Goal: Check status: Check status

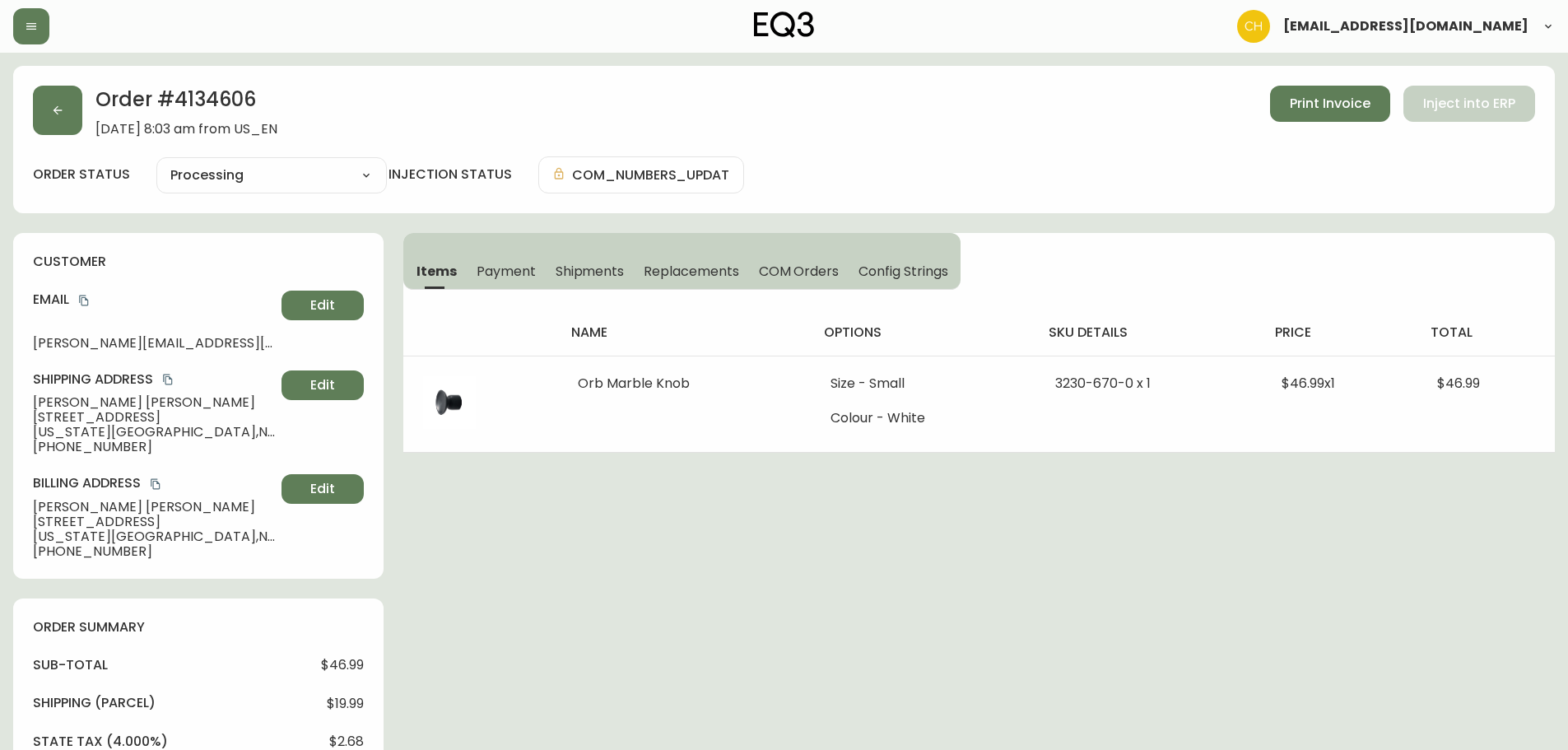
select select "PROCESSING"
click at [54, 116] on icon "button" at bounding box center [58, 111] width 13 height 13
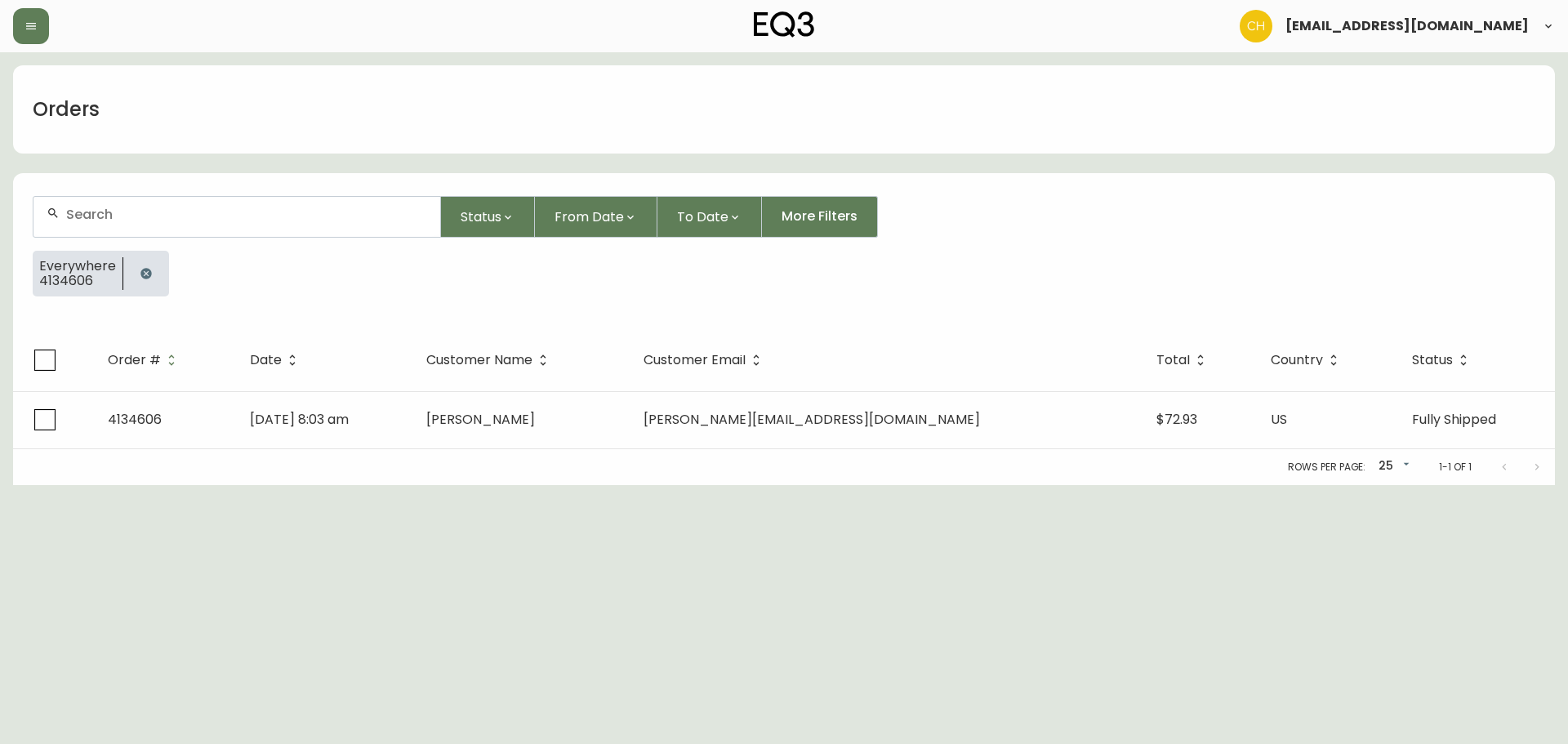
click at [106, 214] on input "text" at bounding box center [246, 214] width 361 height 16
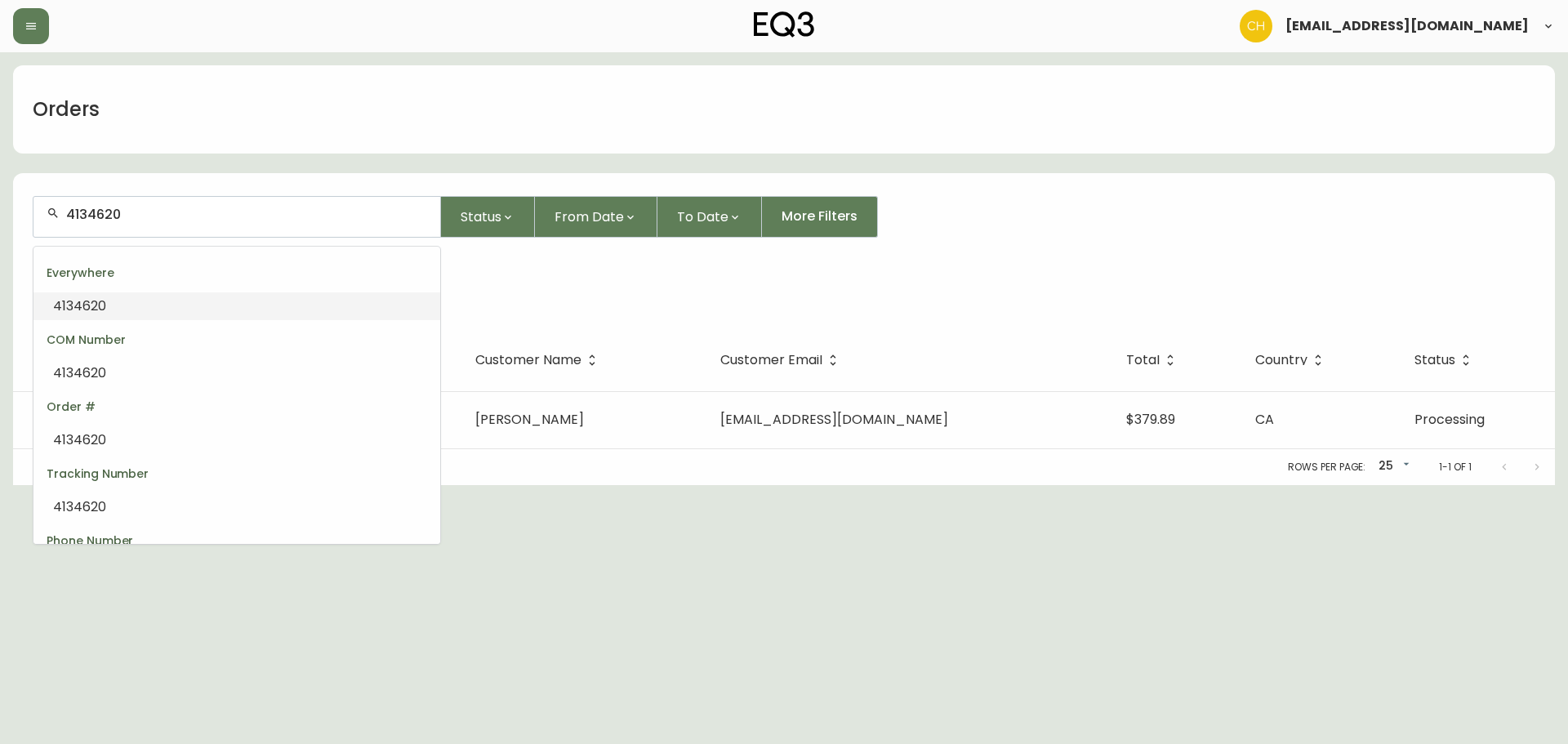
drag, startPoint x: 166, startPoint y: 215, endPoint x: 54, endPoint y: 215, distance: 112.0
click at [54, 215] on div "4134620" at bounding box center [237, 216] width 407 height 40
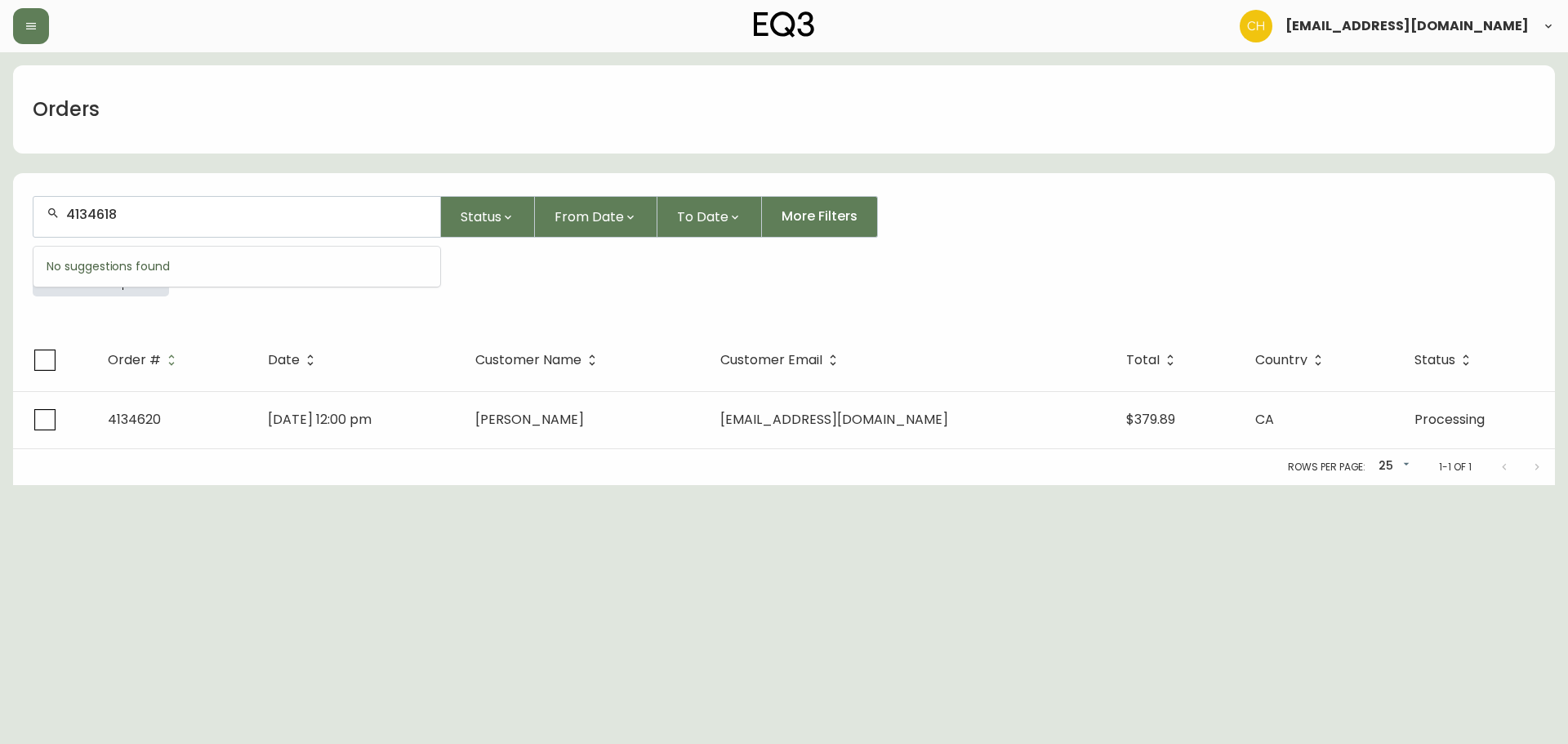
type input "4134618"
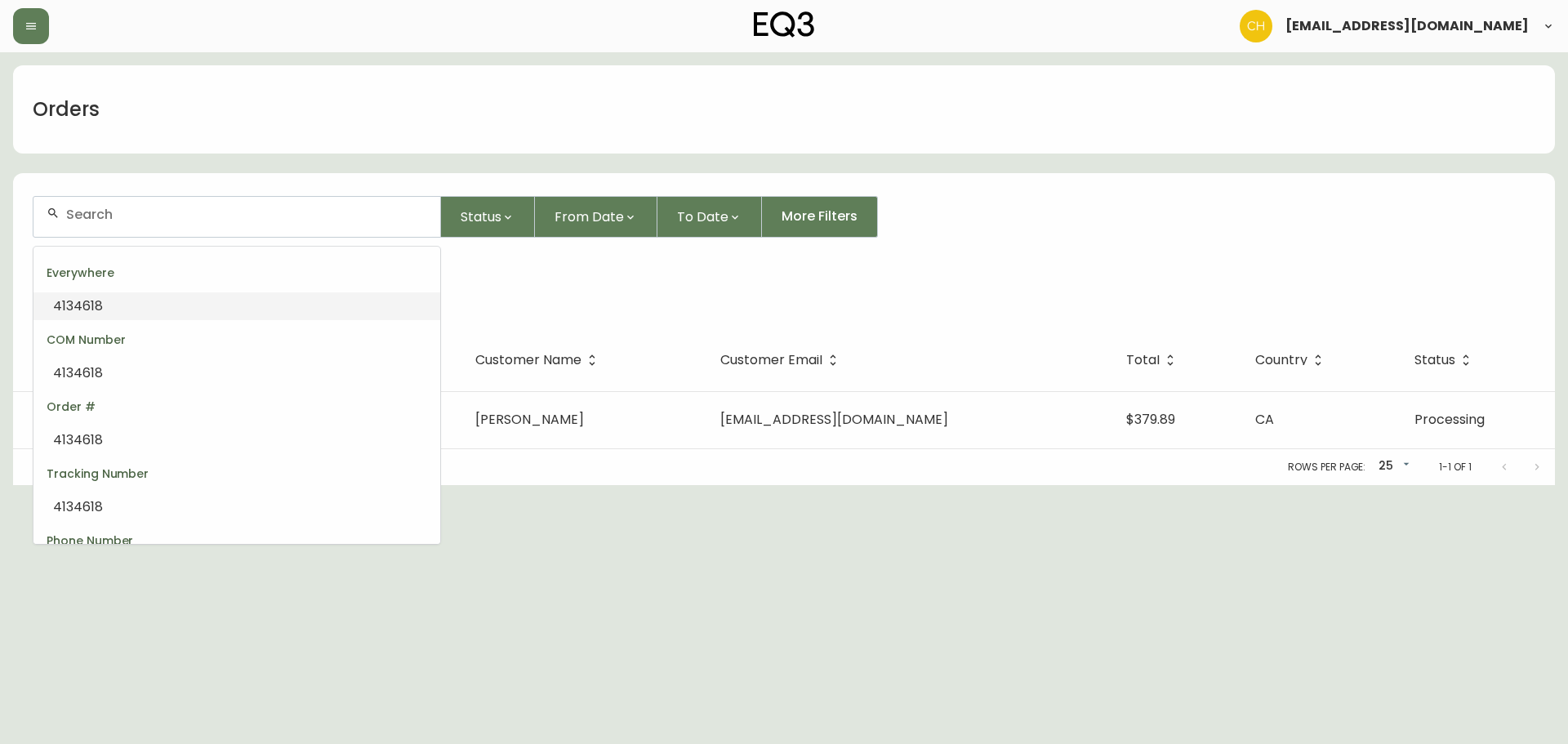
type input "4134618"
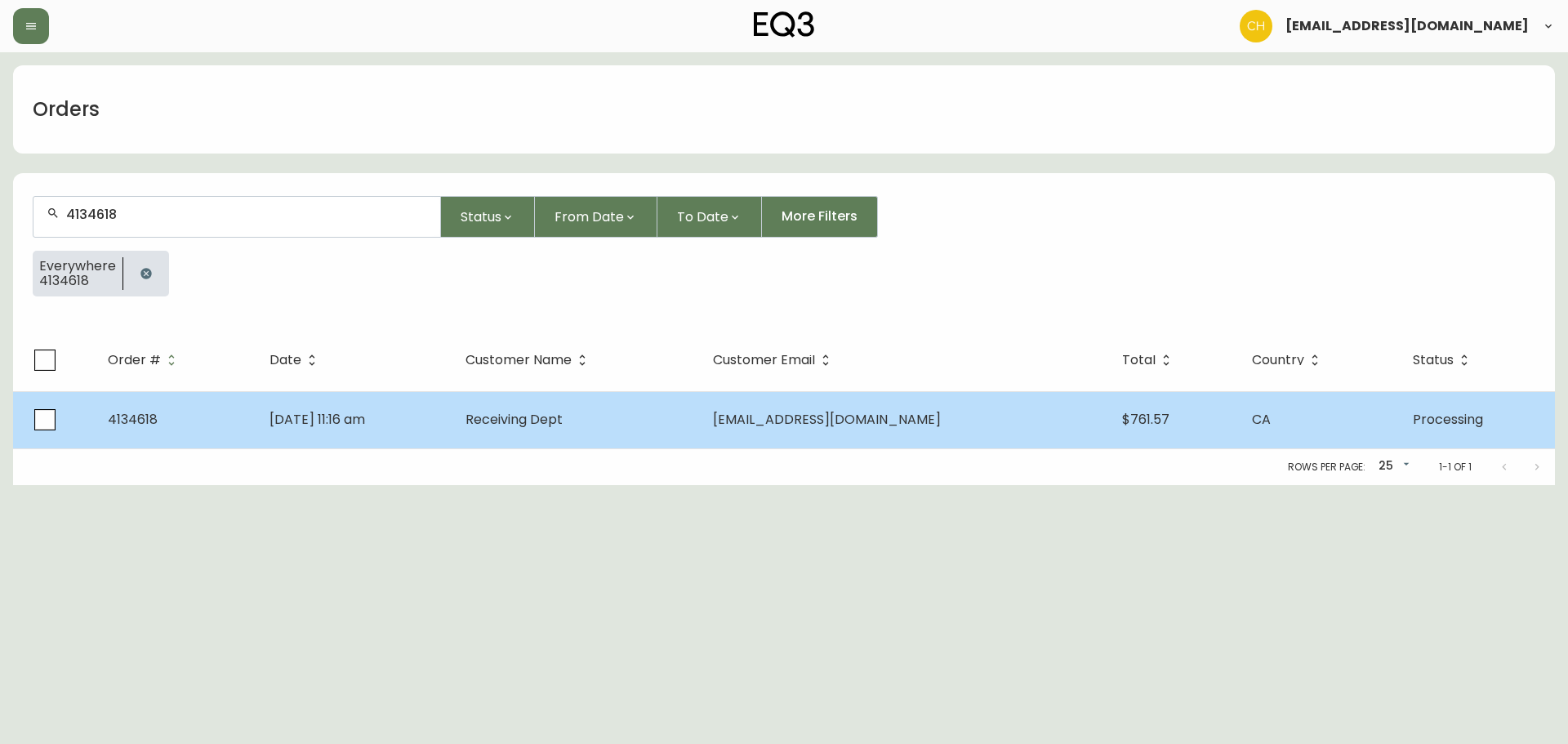
click at [539, 421] on span "Receiving Dept" at bounding box center [513, 419] width 97 height 19
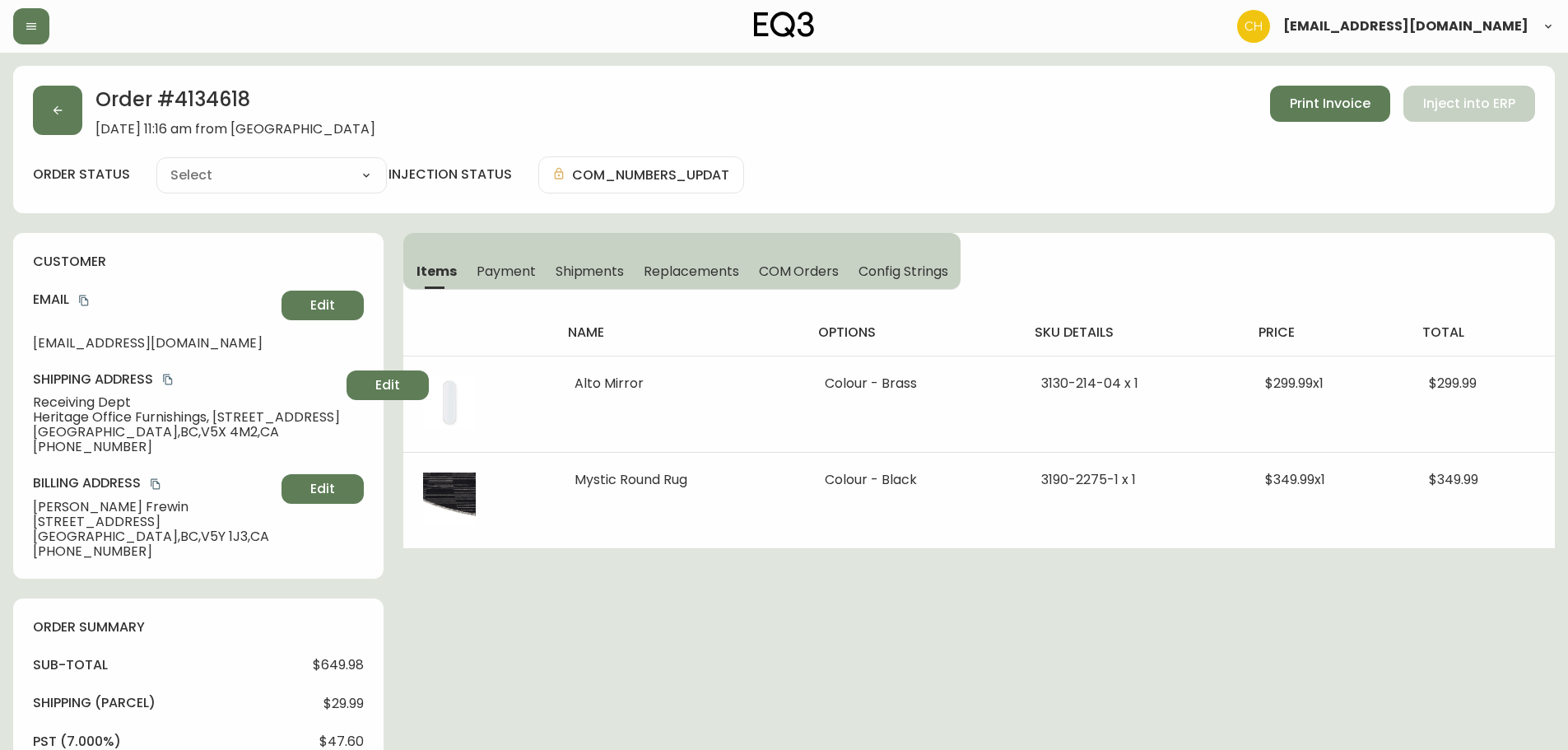
type input "Processing"
select select "PROCESSING"
click at [54, 103] on button "button" at bounding box center [58, 110] width 49 height 49
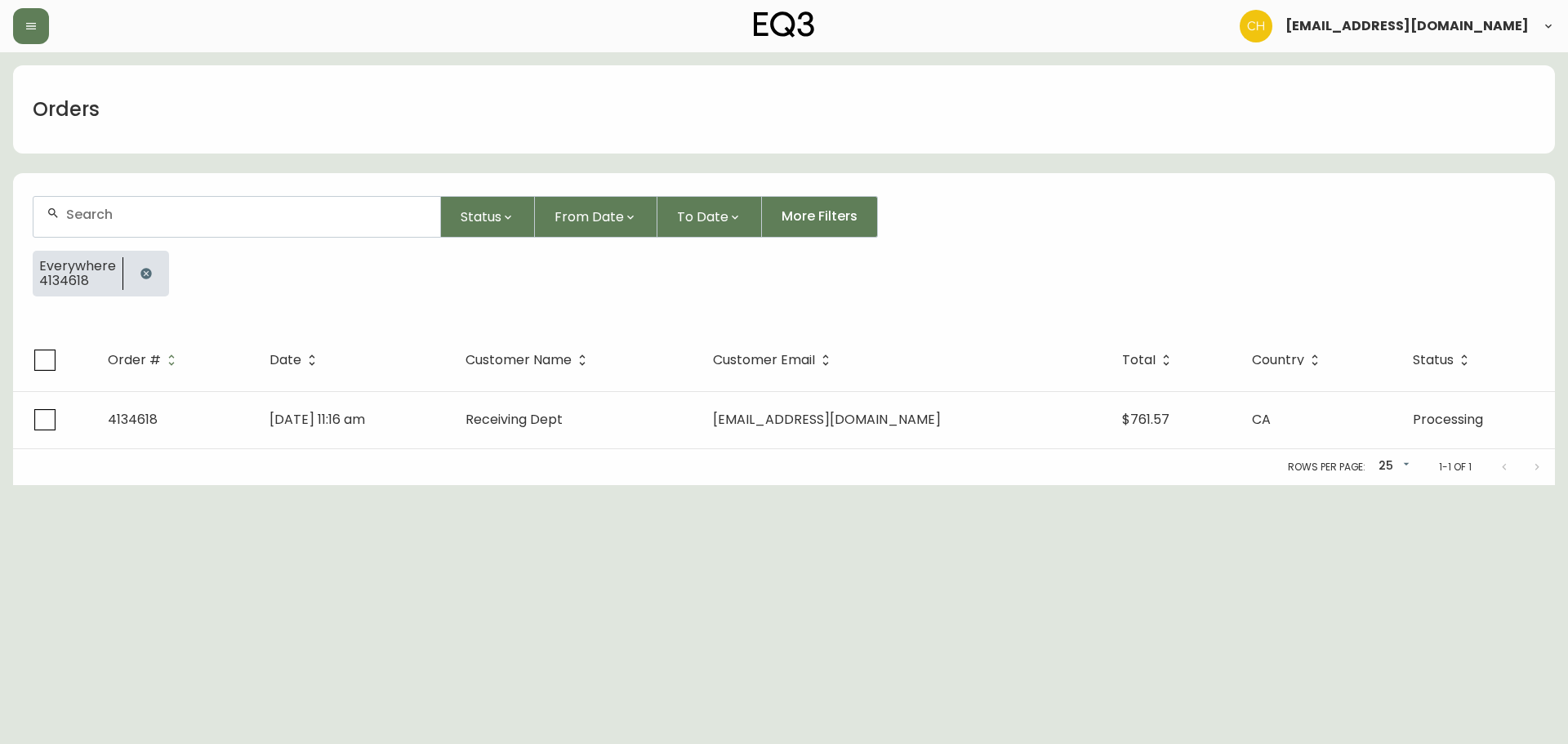
click at [96, 209] on input "text" at bounding box center [246, 214] width 361 height 16
type input "4134619"
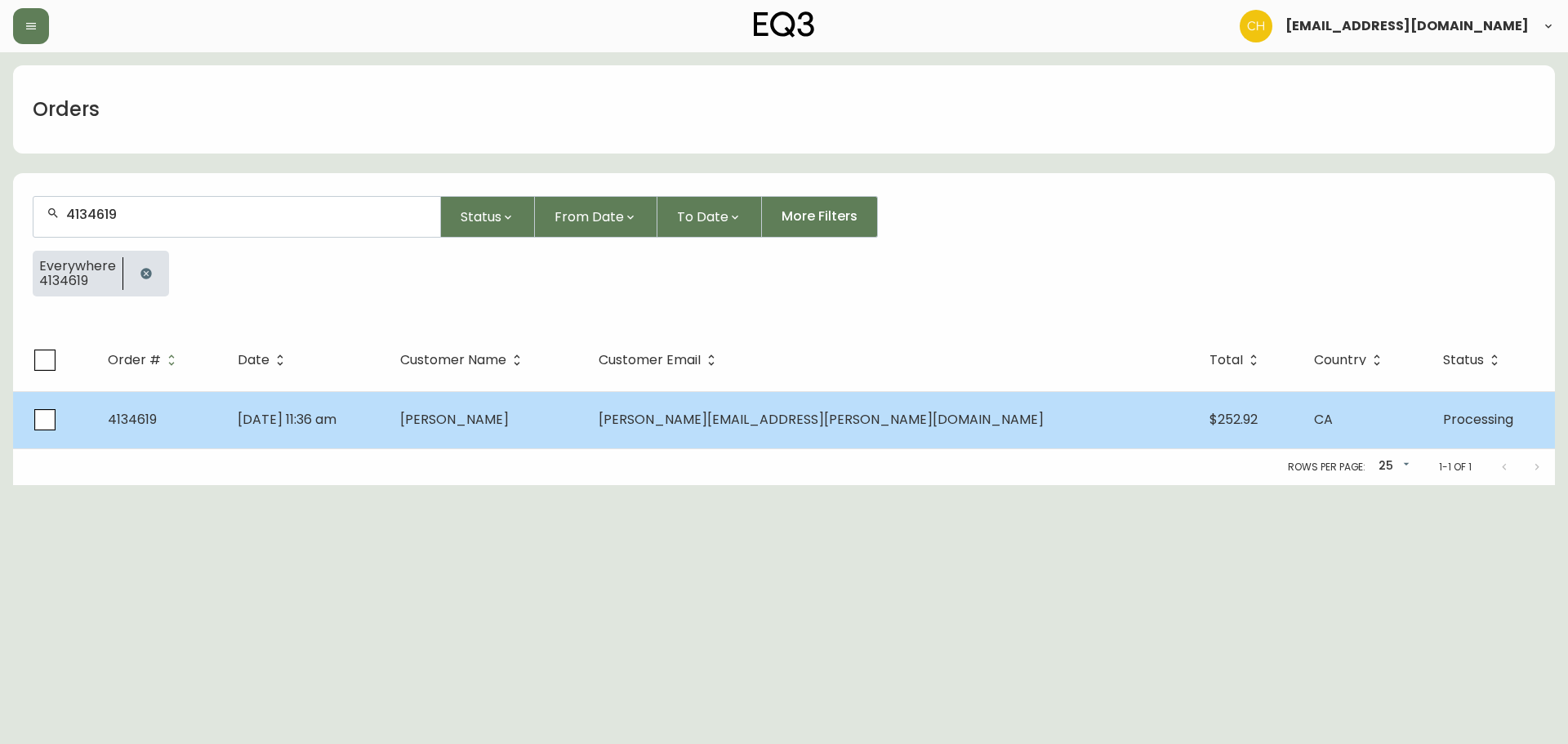
click at [509, 422] on span "[PERSON_NAME]" at bounding box center [455, 419] width 109 height 19
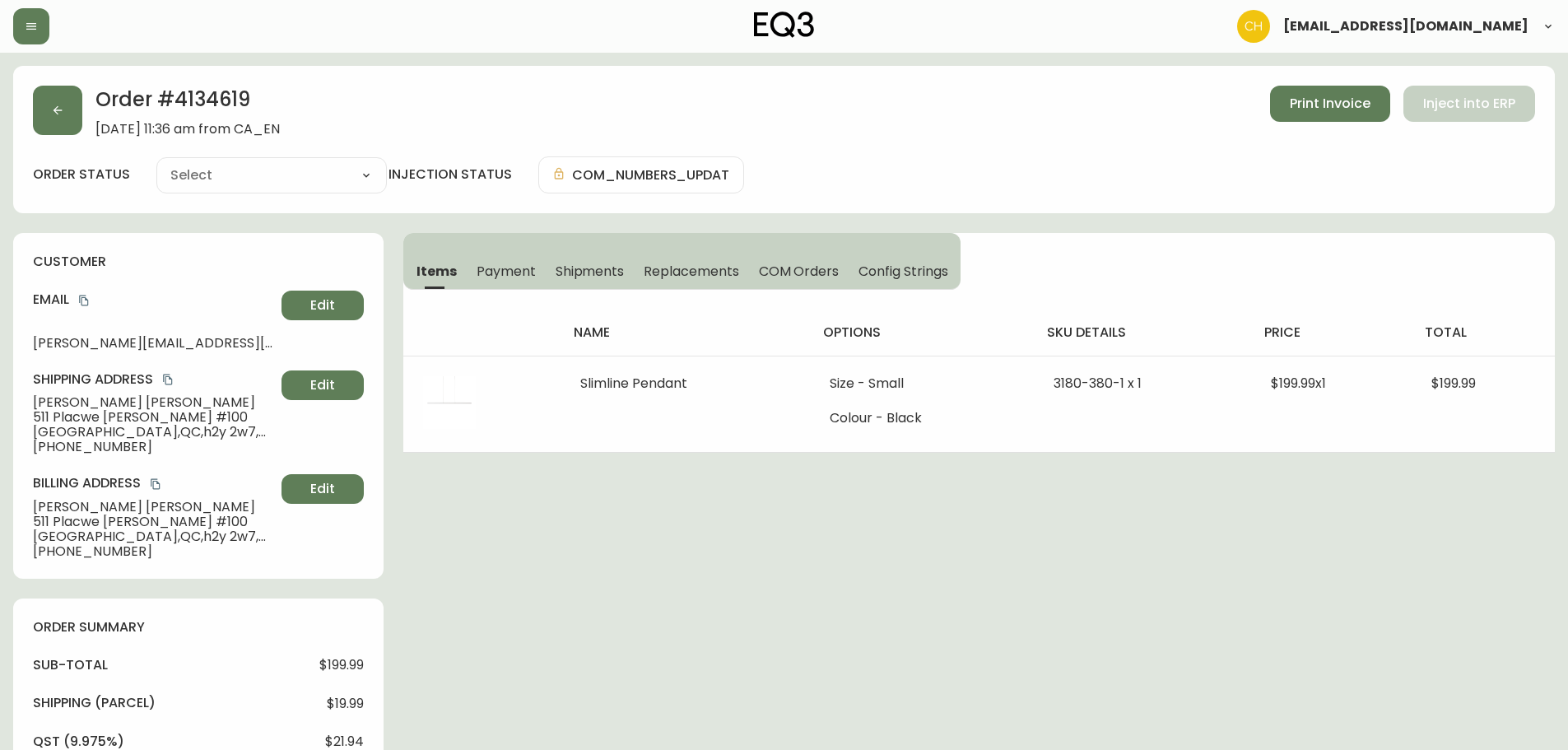
type input "Processing"
select select "PROCESSING"
click at [53, 108] on icon "button" at bounding box center [58, 111] width 13 height 13
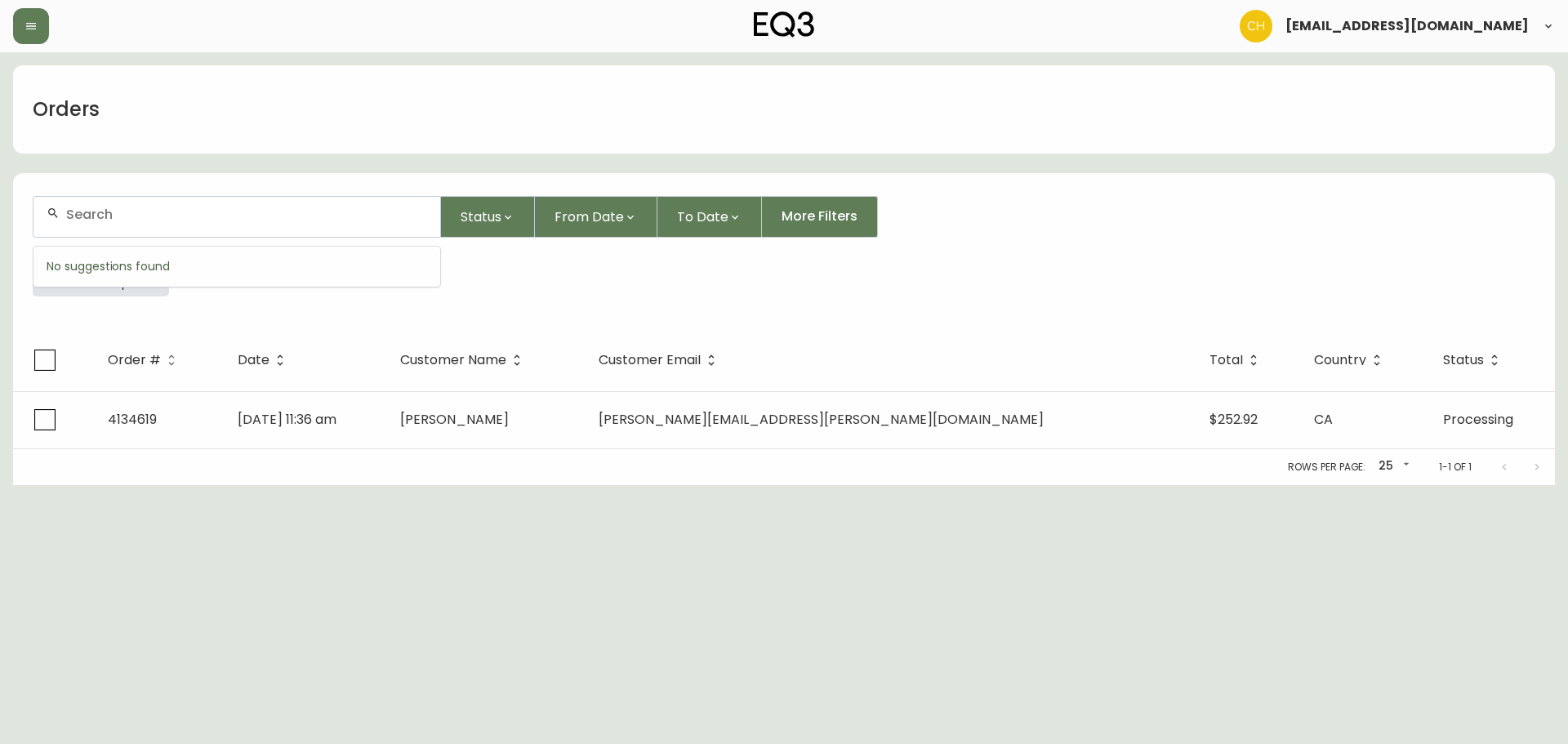
click at [85, 213] on input "text" at bounding box center [246, 214] width 361 height 16
type input "4134622"
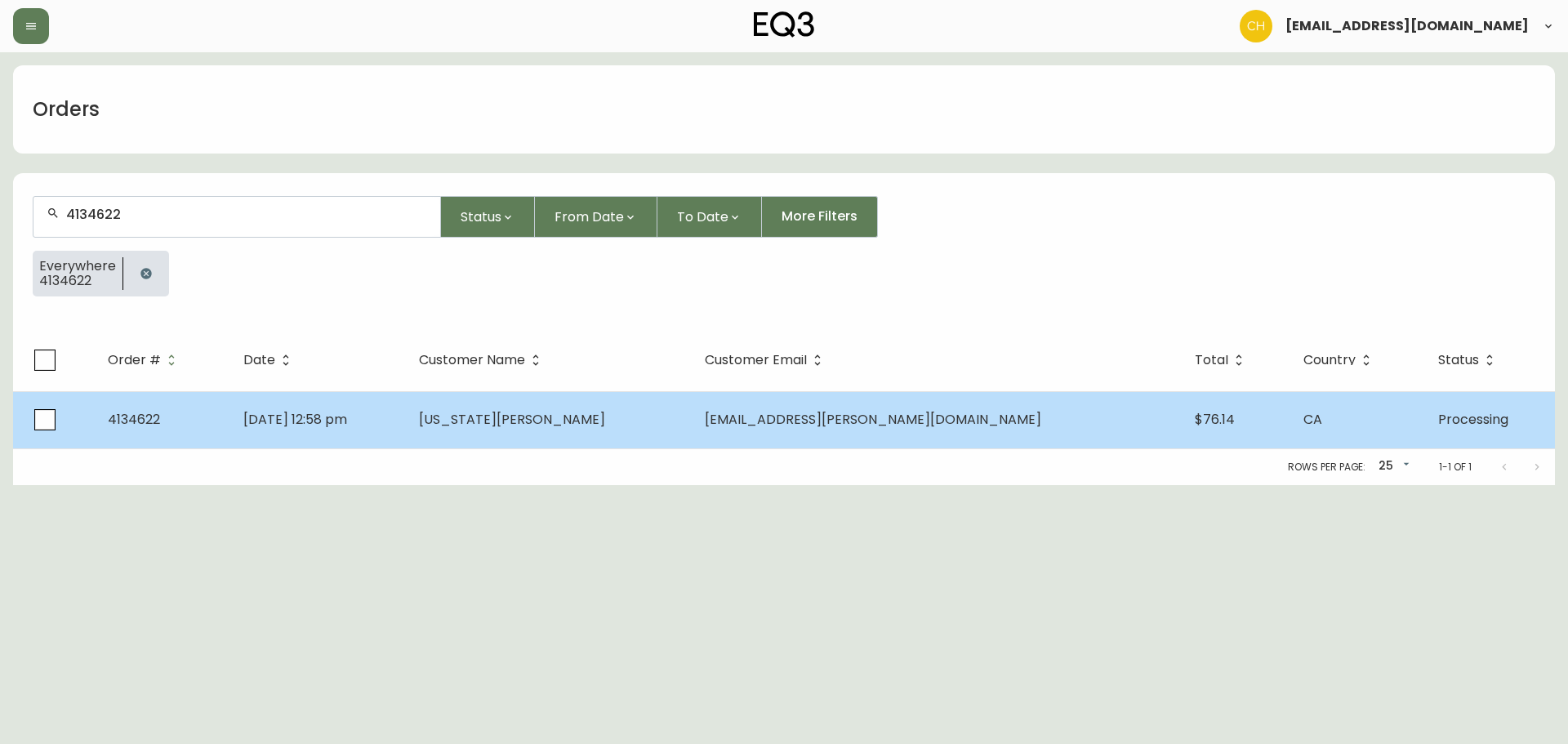
click at [406, 406] on td "[DATE] 12:58 pm" at bounding box center [318, 419] width 176 height 57
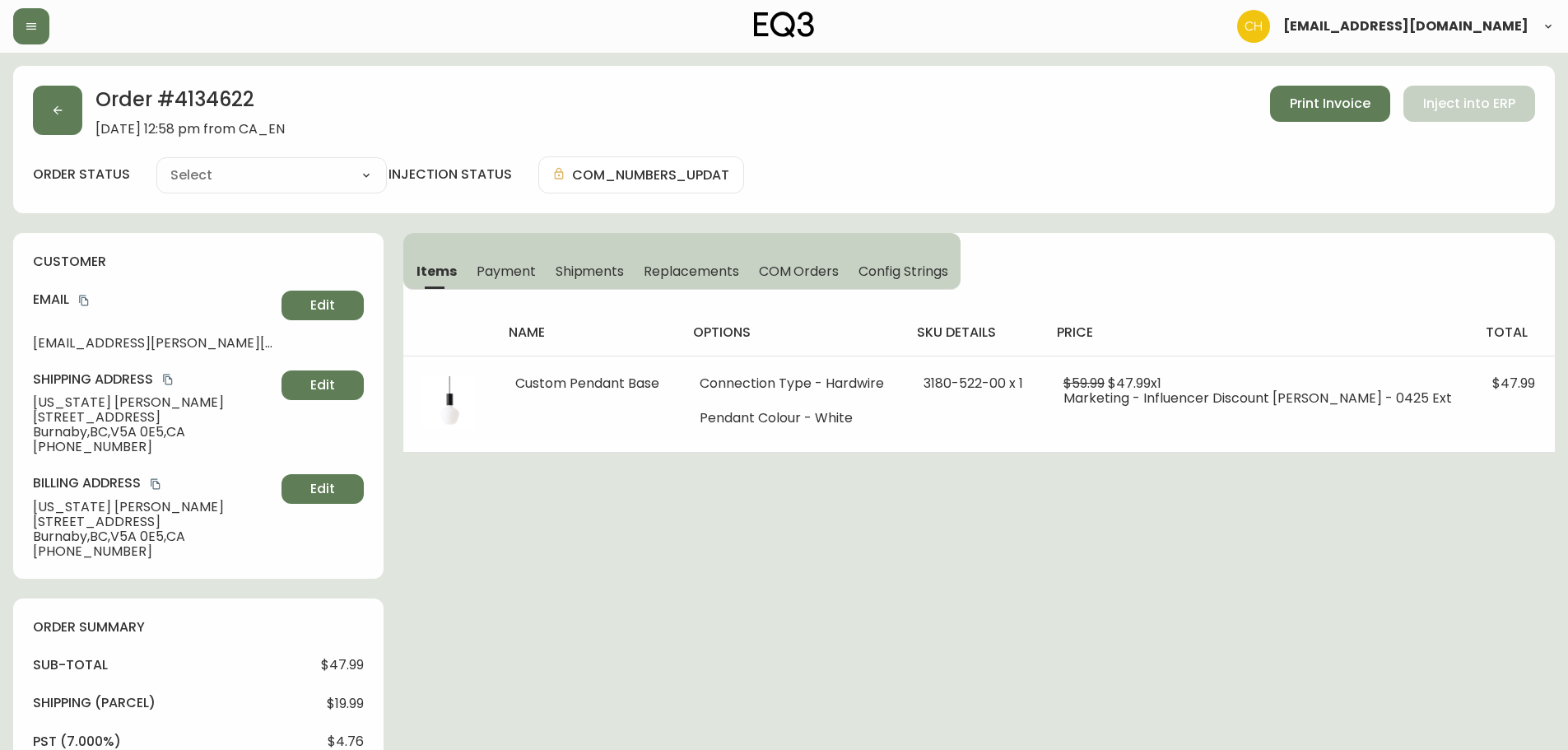
type input "Processing"
select select "PROCESSING"
click at [47, 101] on button "button" at bounding box center [58, 110] width 49 height 49
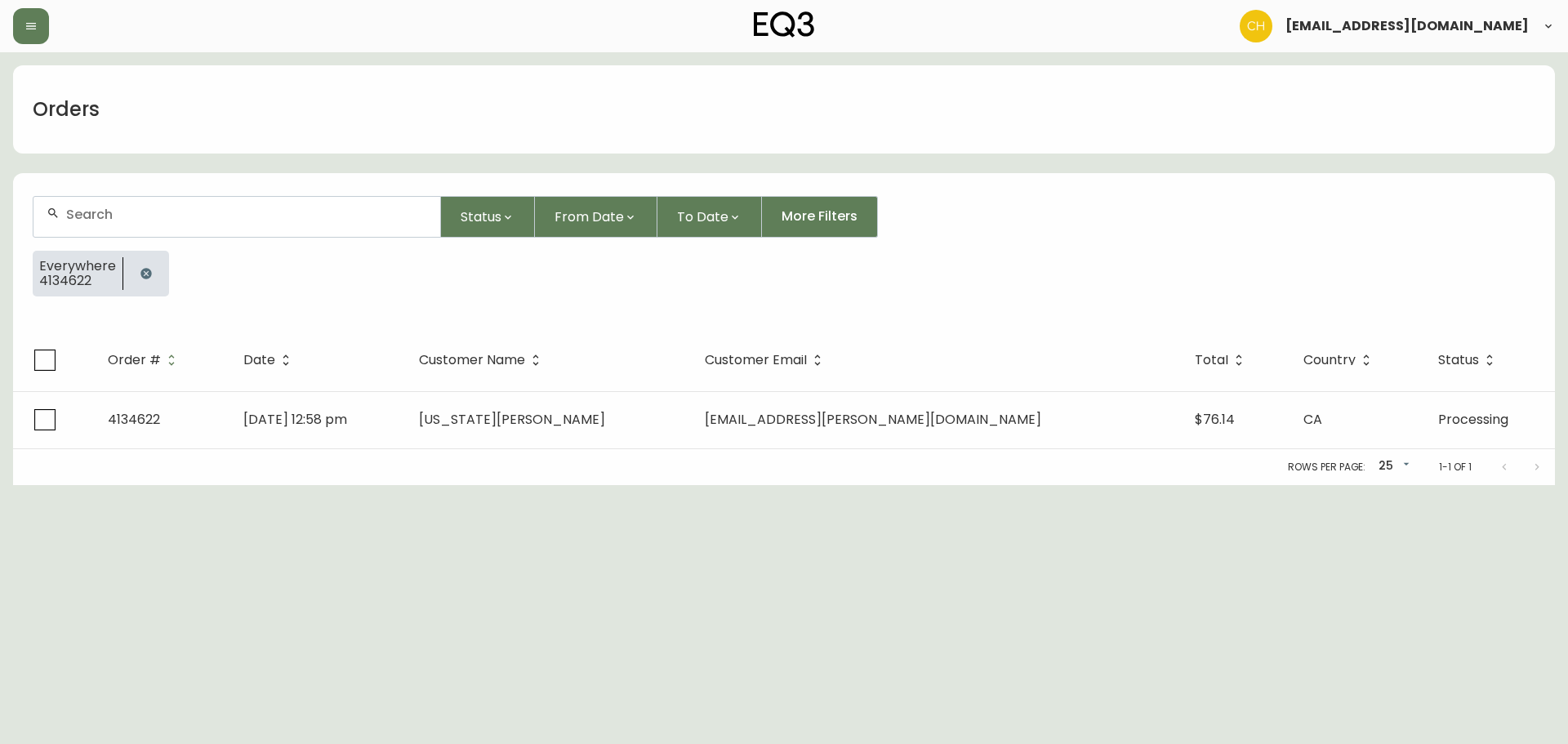
click at [95, 205] on div at bounding box center [237, 216] width 407 height 40
type input "4134623"
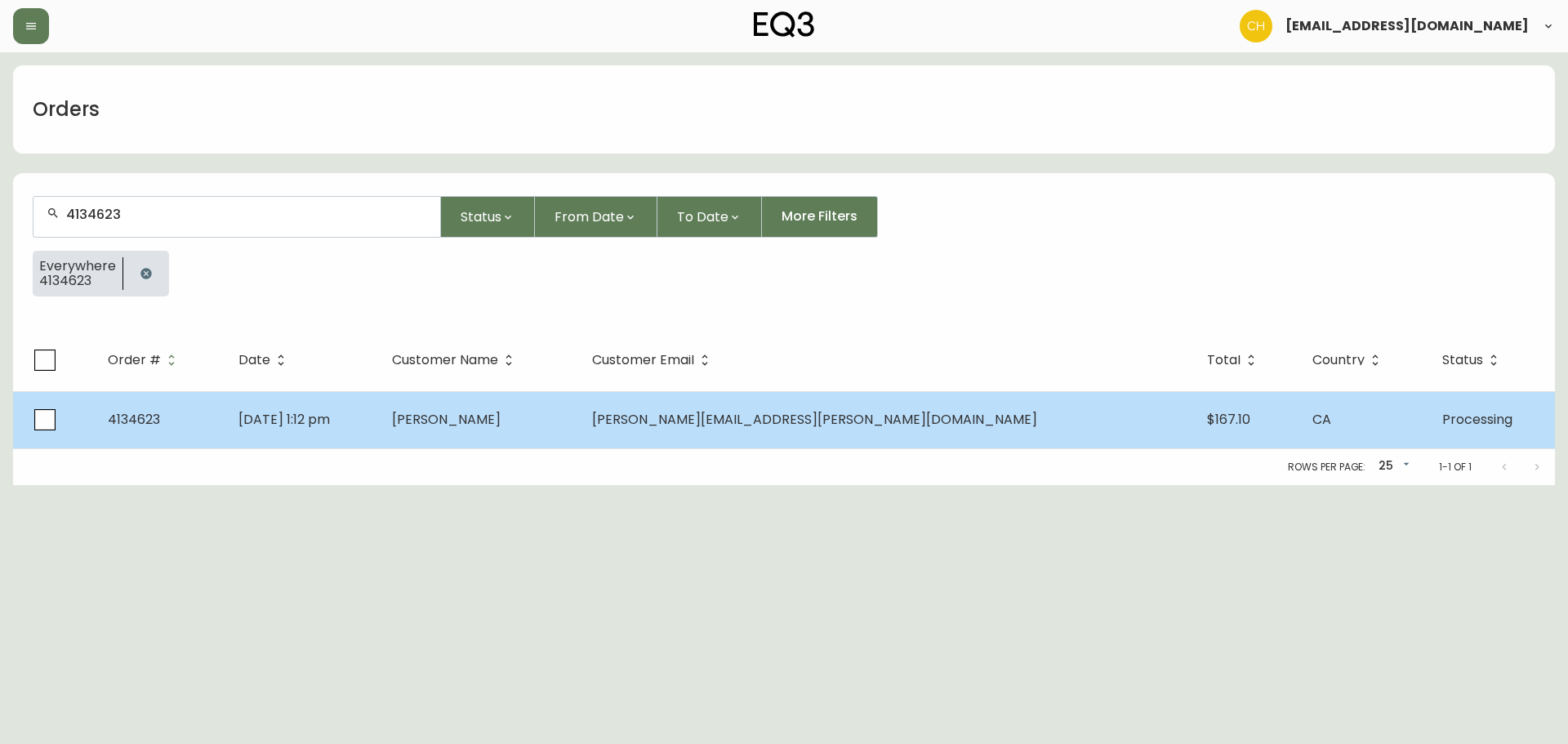
click at [501, 425] on span "[PERSON_NAME]" at bounding box center [446, 419] width 109 height 19
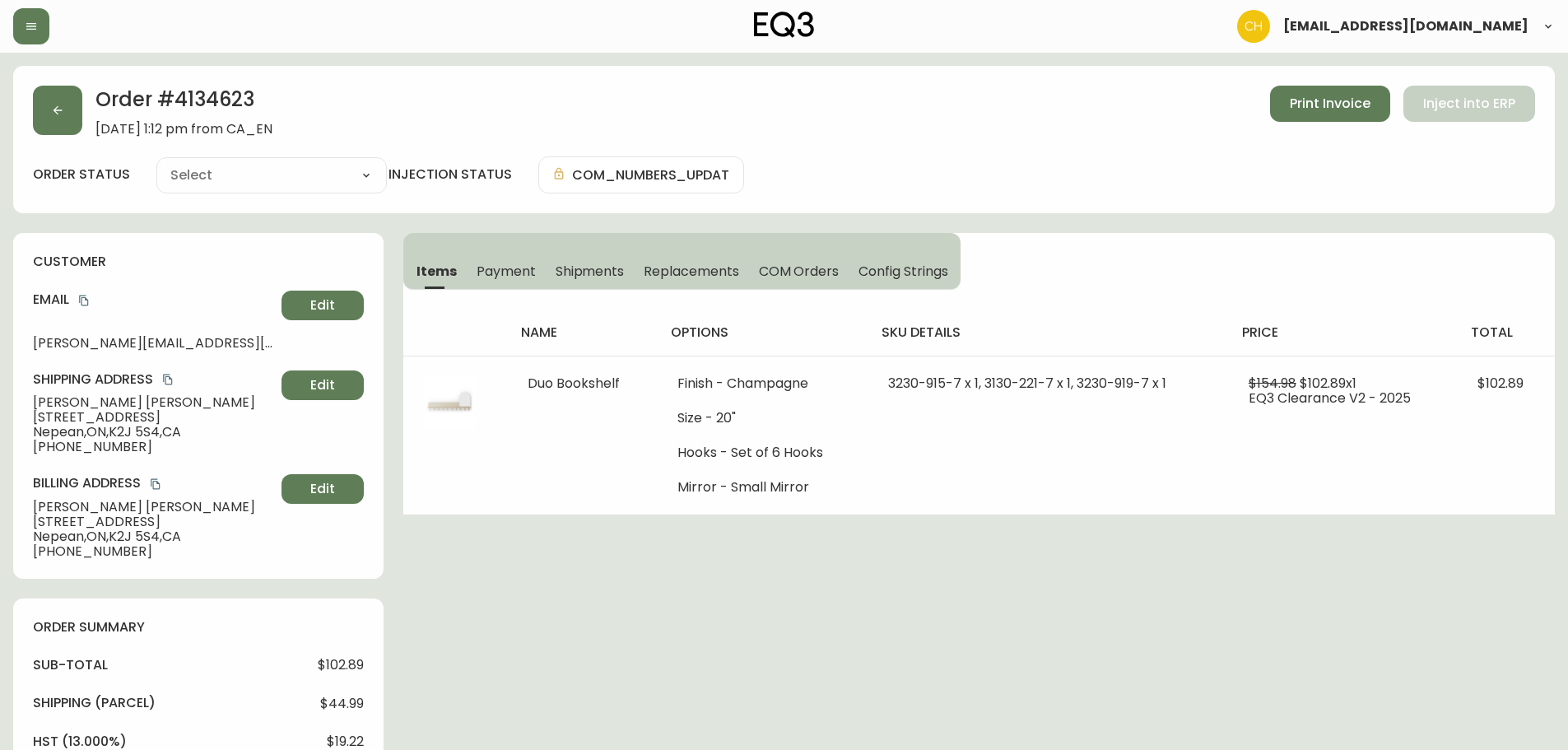
type input "Processing"
select select "PROCESSING"
